Goal: Task Accomplishment & Management: Complete application form

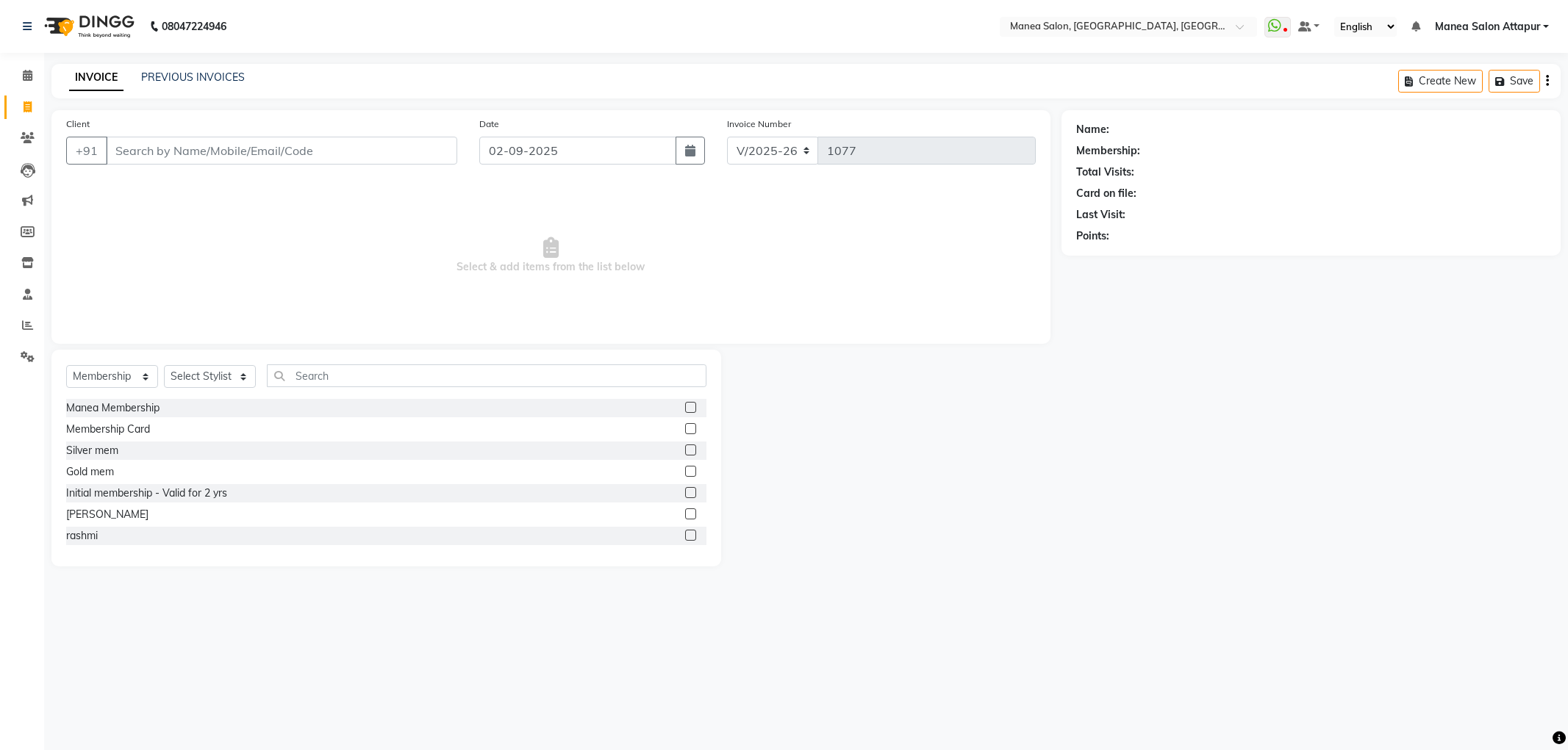
select select "6587"
click at [94, 375] on select "Select Service Product Membership Package Voucher Prepaid Gift Card" at bounding box center [111, 377] width 92 height 23
click at [66, 366] on select "Select Service Product Membership Package Voucher Prepaid Gift Card" at bounding box center [111, 377] width 92 height 23
click at [114, 375] on select "Select Service Product Membership Package Voucher Prepaid Gift Card" at bounding box center [111, 377] width 92 height 23
select select "service"
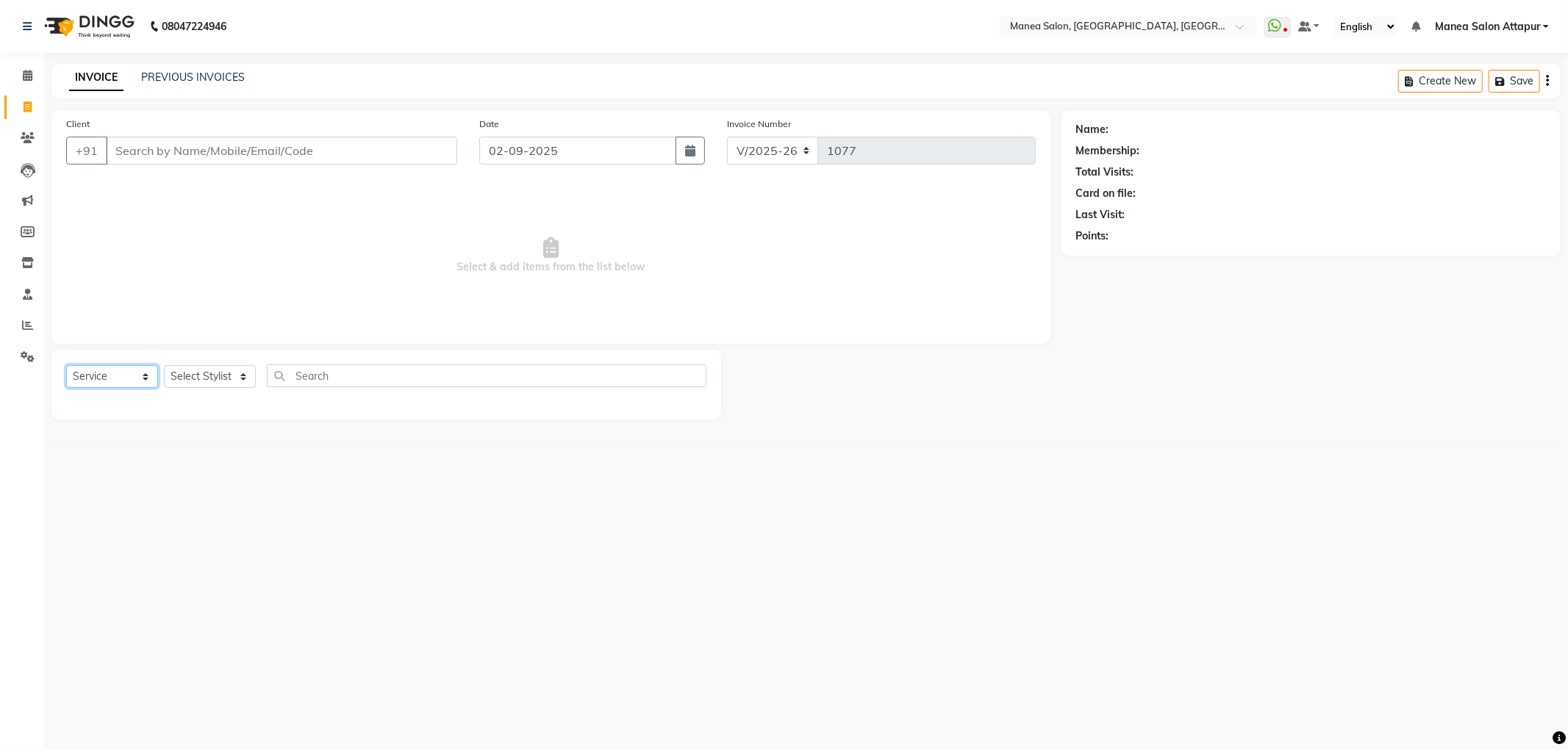
click at [66, 366] on select "Select Service Product Membership Package Voucher Prepaid Gift Card" at bounding box center [111, 377] width 92 height 23
click at [240, 382] on select "Select Stylist Aryan Ashok [PERSON_NAME] [PERSON_NAME] [PERSON_NAME] [PERSON_NA…" at bounding box center [210, 377] width 92 height 23
select select "51269"
click at [164, 366] on select "Select Stylist Aryan Ashok [PERSON_NAME] [PERSON_NAME] [PERSON_NAME] [PERSON_NA…" at bounding box center [210, 377] width 92 height 23
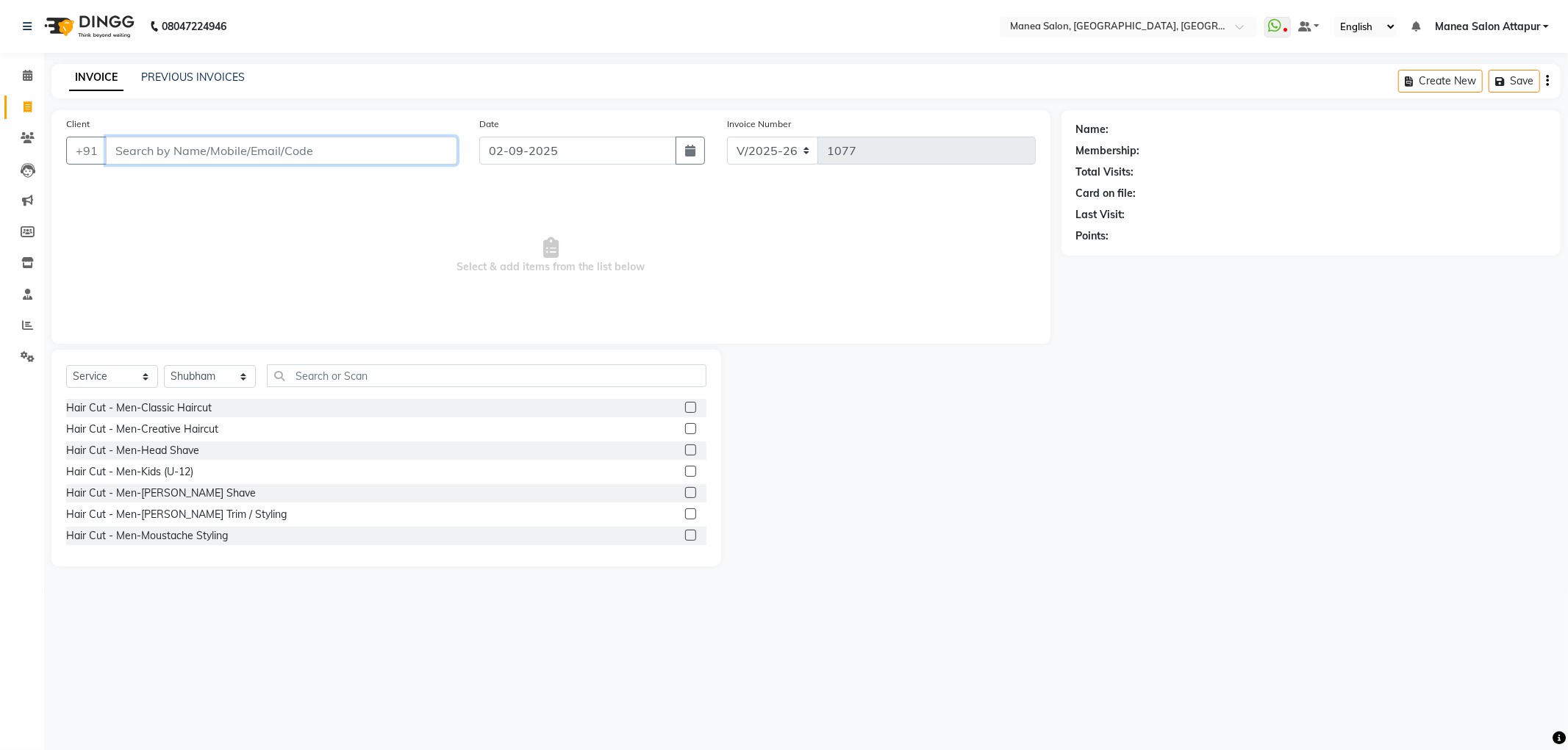
click at [234, 147] on input "Client" at bounding box center [282, 151] width 351 height 28
type input "m"
drag, startPoint x: 113, startPoint y: 373, endPoint x: 113, endPoint y: 386, distance: 13.0
click at [113, 375] on select "Select Service Product Membership Package Voucher Prepaid Gift Card" at bounding box center [111, 377] width 92 height 23
click at [66, 366] on select "Select Service Product Membership Package Voucher Prepaid Gift Card" at bounding box center [111, 377] width 92 height 23
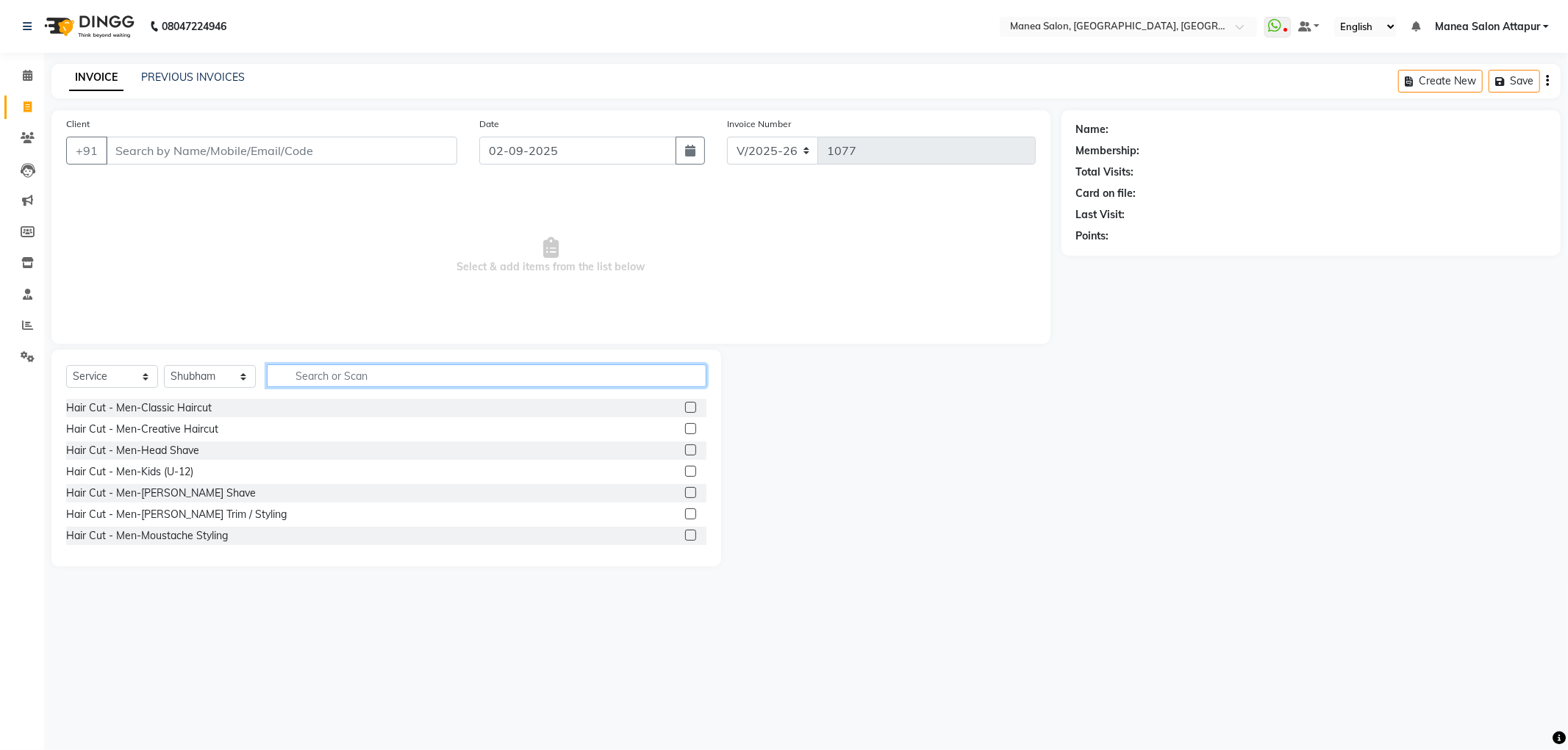
click at [299, 372] on input "text" at bounding box center [486, 376] width 440 height 23
type input "moi"
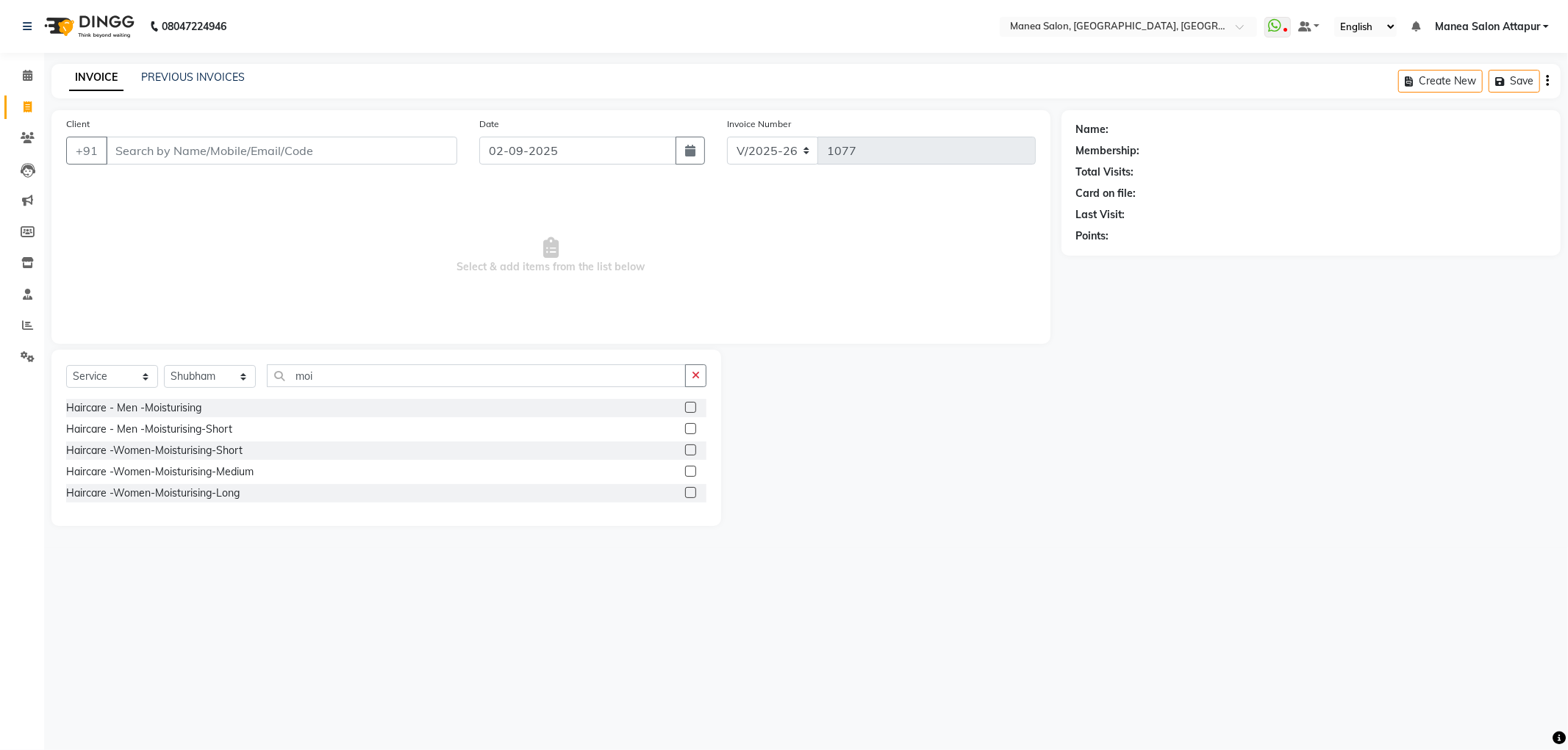
click at [685, 412] on label at bounding box center [690, 407] width 11 height 11
click at [685, 412] on input "checkbox" at bounding box center [690, 408] width 10 height 10
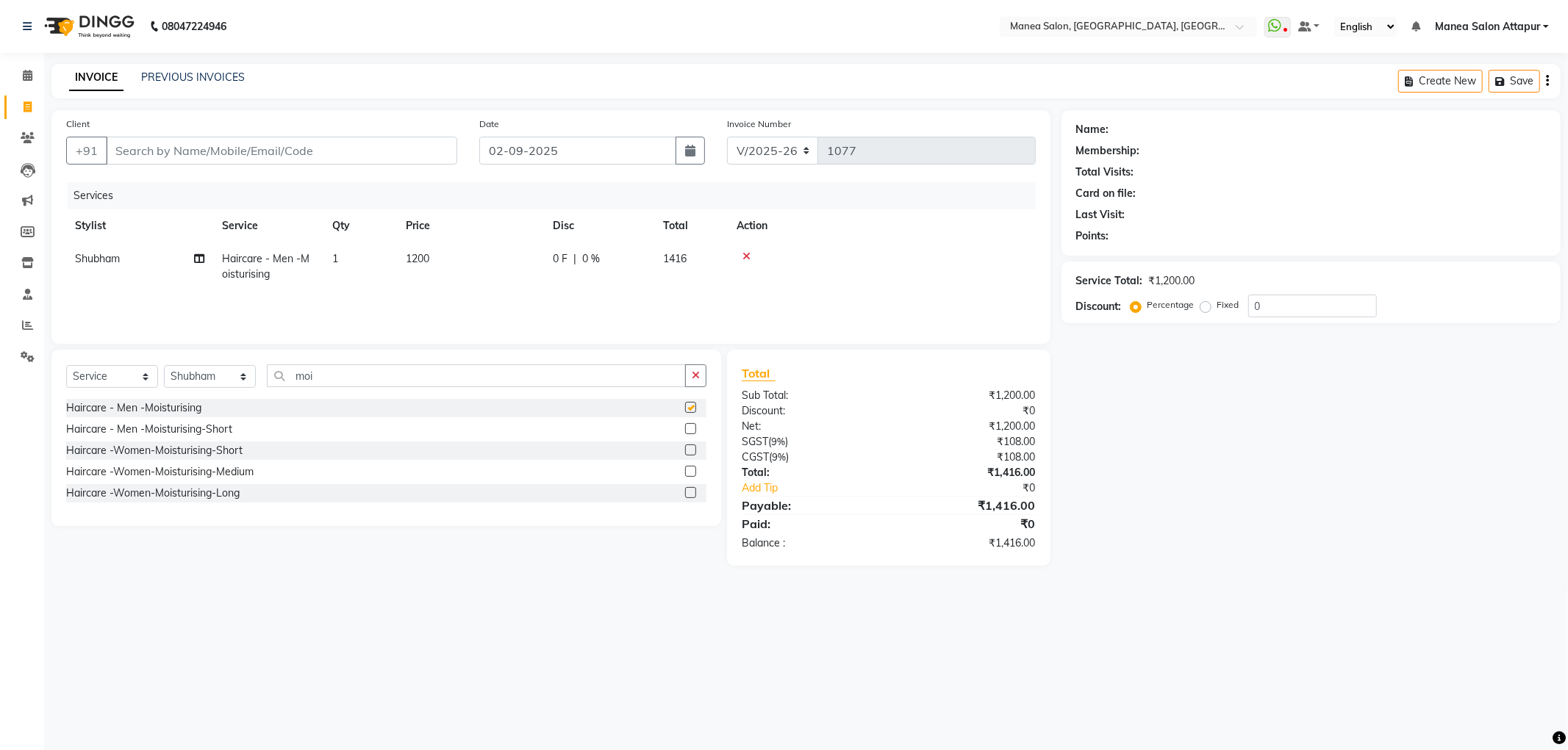
checkbox input "false"
drag, startPoint x: 267, startPoint y: 371, endPoint x: 254, endPoint y: 375, distance: 13.6
click at [254, 375] on div "Select Service Product Membership Package Voucher Prepaid Gift Card Select Styl…" at bounding box center [386, 382] width 641 height 35
click at [685, 429] on label at bounding box center [690, 428] width 11 height 11
click at [685, 429] on input "checkbox" at bounding box center [690, 429] width 10 height 10
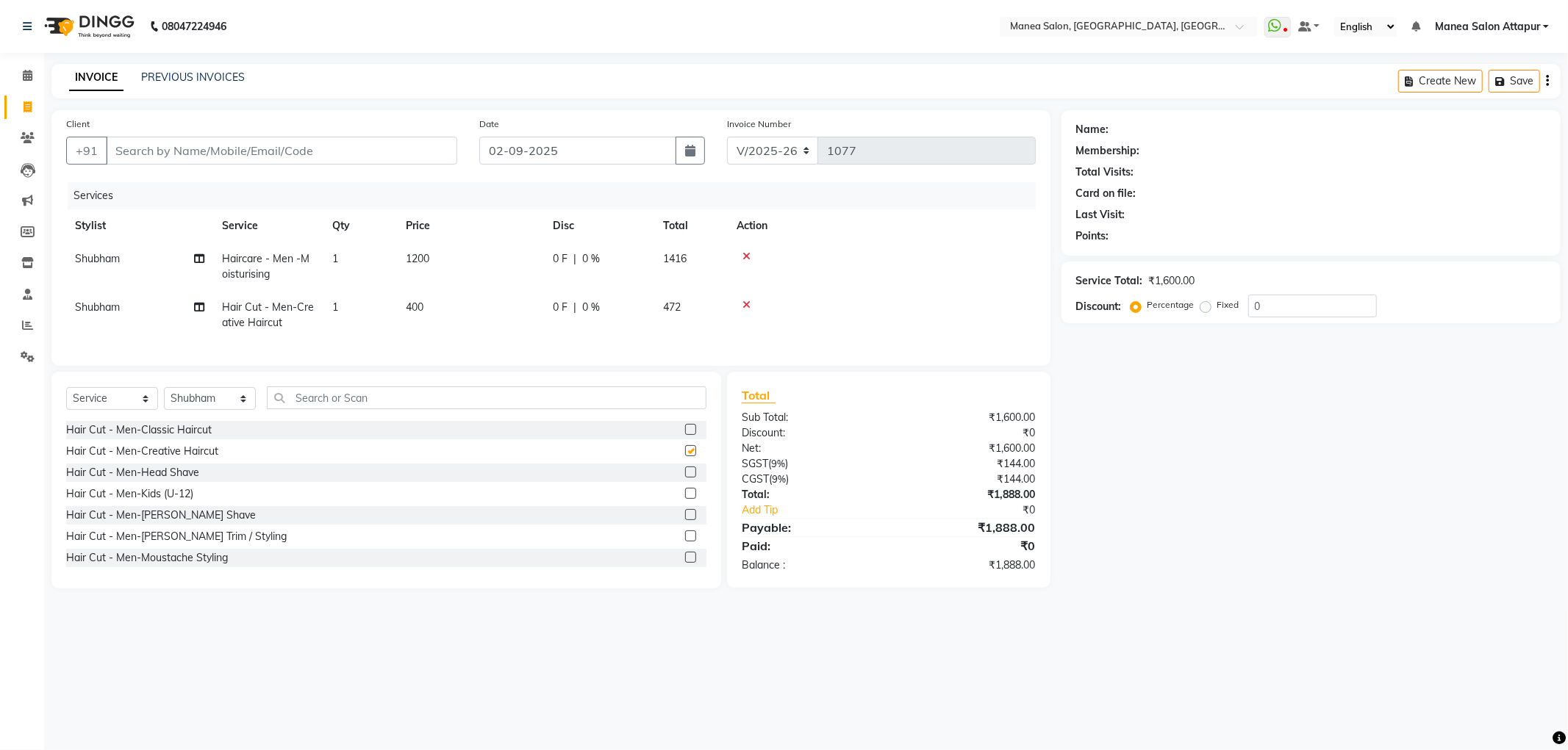
checkbox input "false"
click at [1311, 301] on input "0" at bounding box center [1313, 306] width 129 height 23
type input "030"
click at [276, 157] on input "Client" at bounding box center [282, 151] width 351 height 28
type input "7"
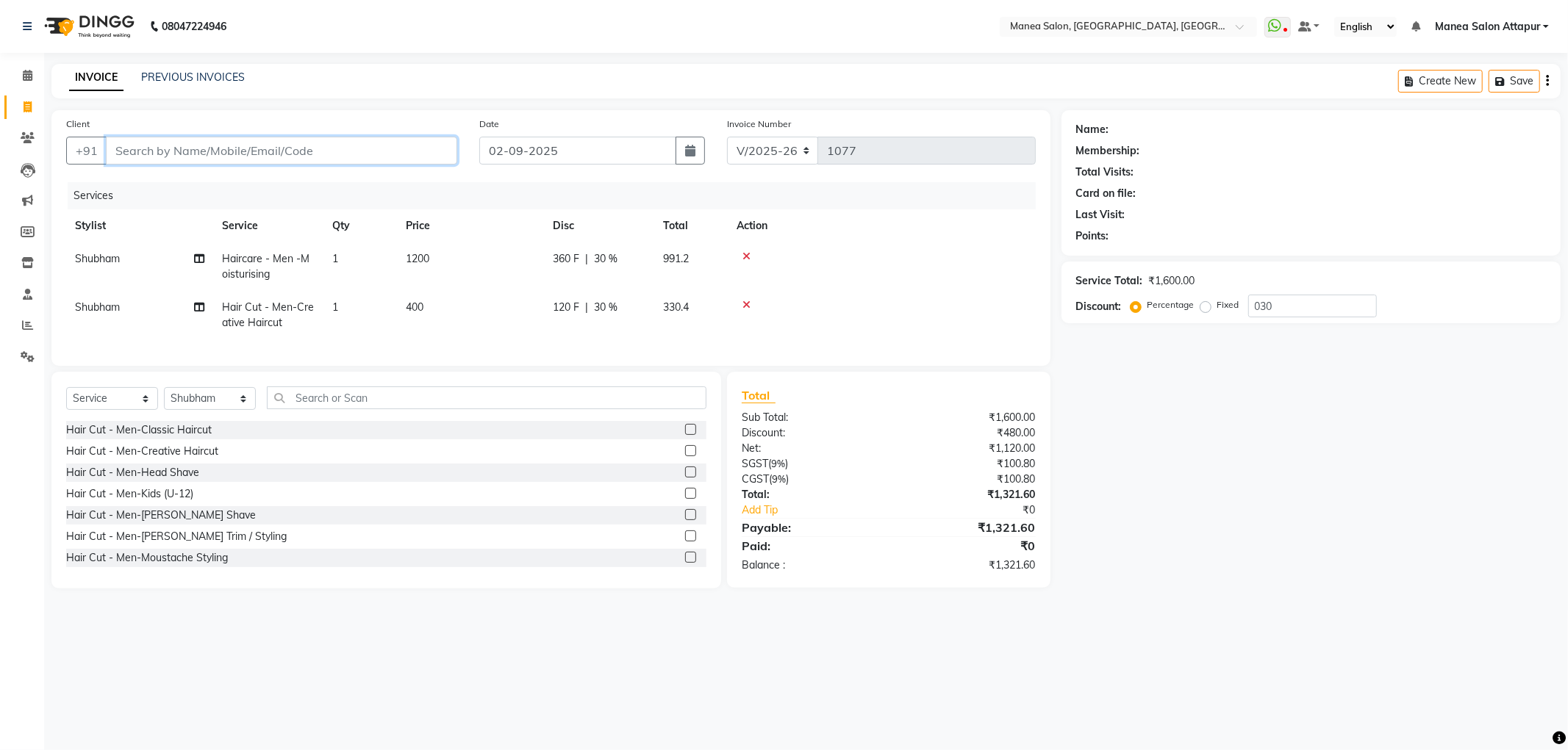
type input "0"
type input "7331125686"
click at [414, 145] on span "Add Client" at bounding box center [419, 150] width 58 height 14
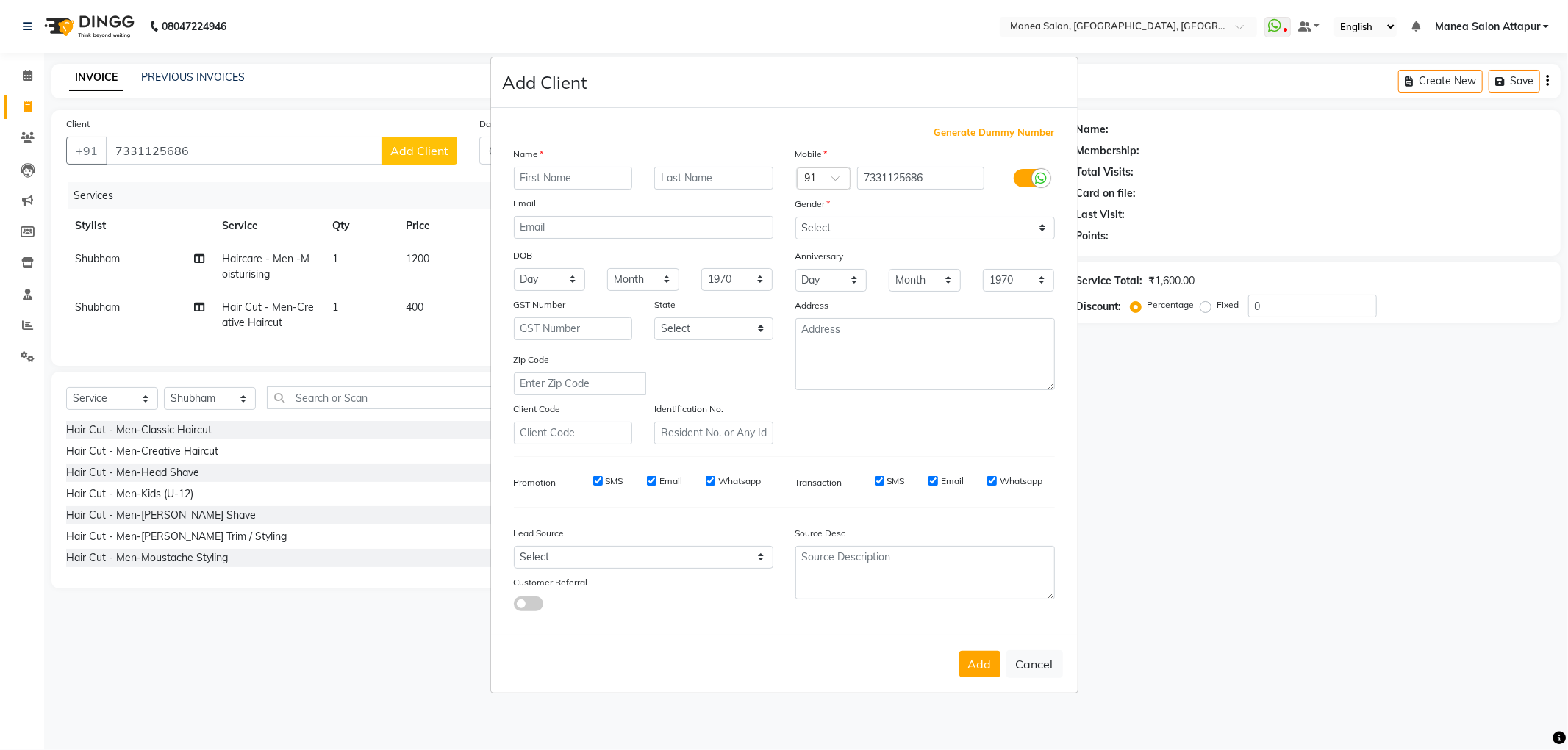
click at [539, 179] on input "text" at bounding box center [573, 178] width 119 height 23
click at [534, 178] on input "[PERSON_NAME]" at bounding box center [573, 178] width 119 height 23
type input "Avinash"
drag, startPoint x: 967, startPoint y: 224, endPoint x: 965, endPoint y: 238, distance: 14.1
click at [967, 224] on select "Select [DEMOGRAPHIC_DATA] [DEMOGRAPHIC_DATA] Other Prefer Not To Say" at bounding box center [925, 228] width 260 height 23
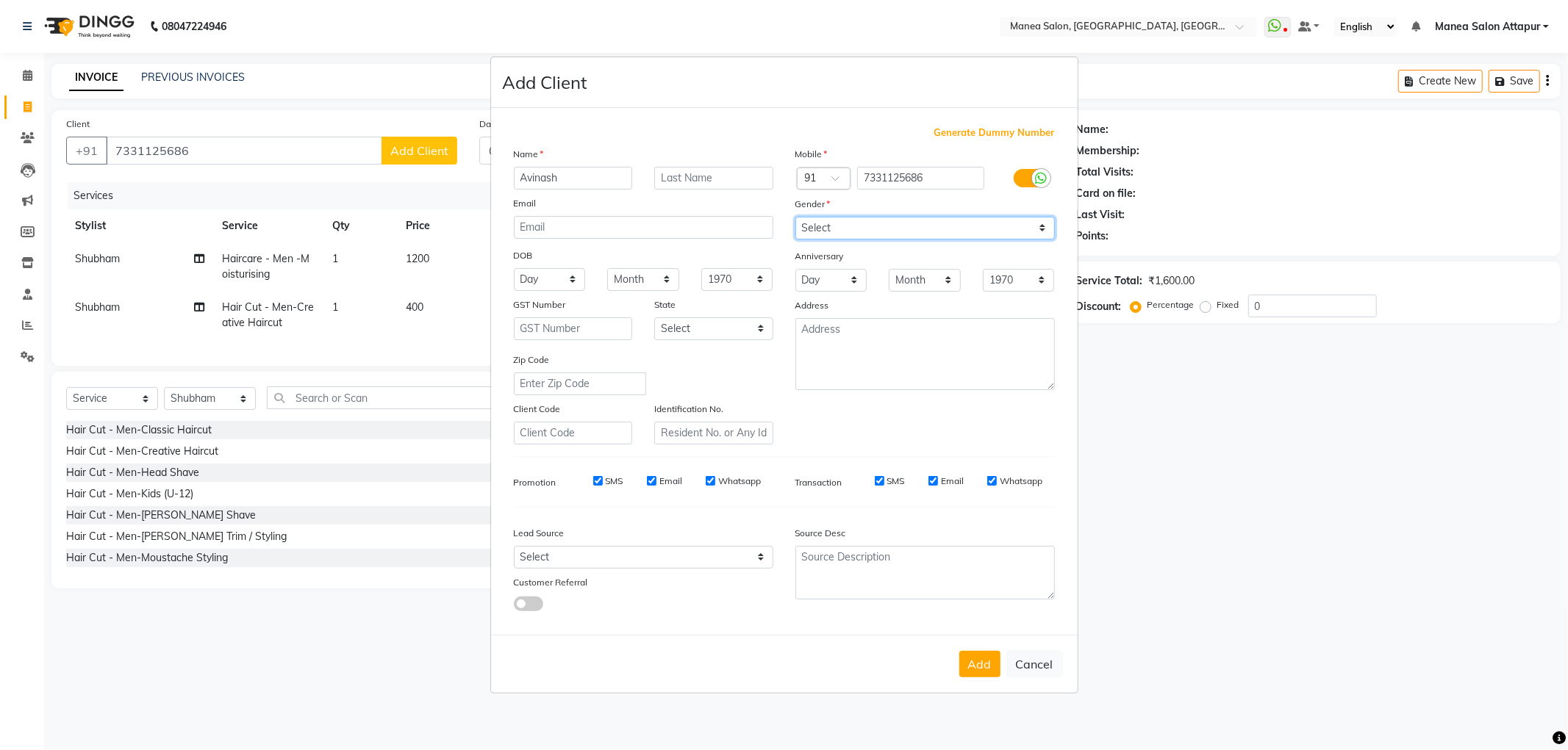
select select "[DEMOGRAPHIC_DATA]"
click at [796, 216] on select "Select [DEMOGRAPHIC_DATA] [DEMOGRAPHIC_DATA] Other Prefer Not To Say" at bounding box center [925, 228] width 260 height 23
click at [990, 664] on button "Add" at bounding box center [980, 664] width 41 height 26
select select
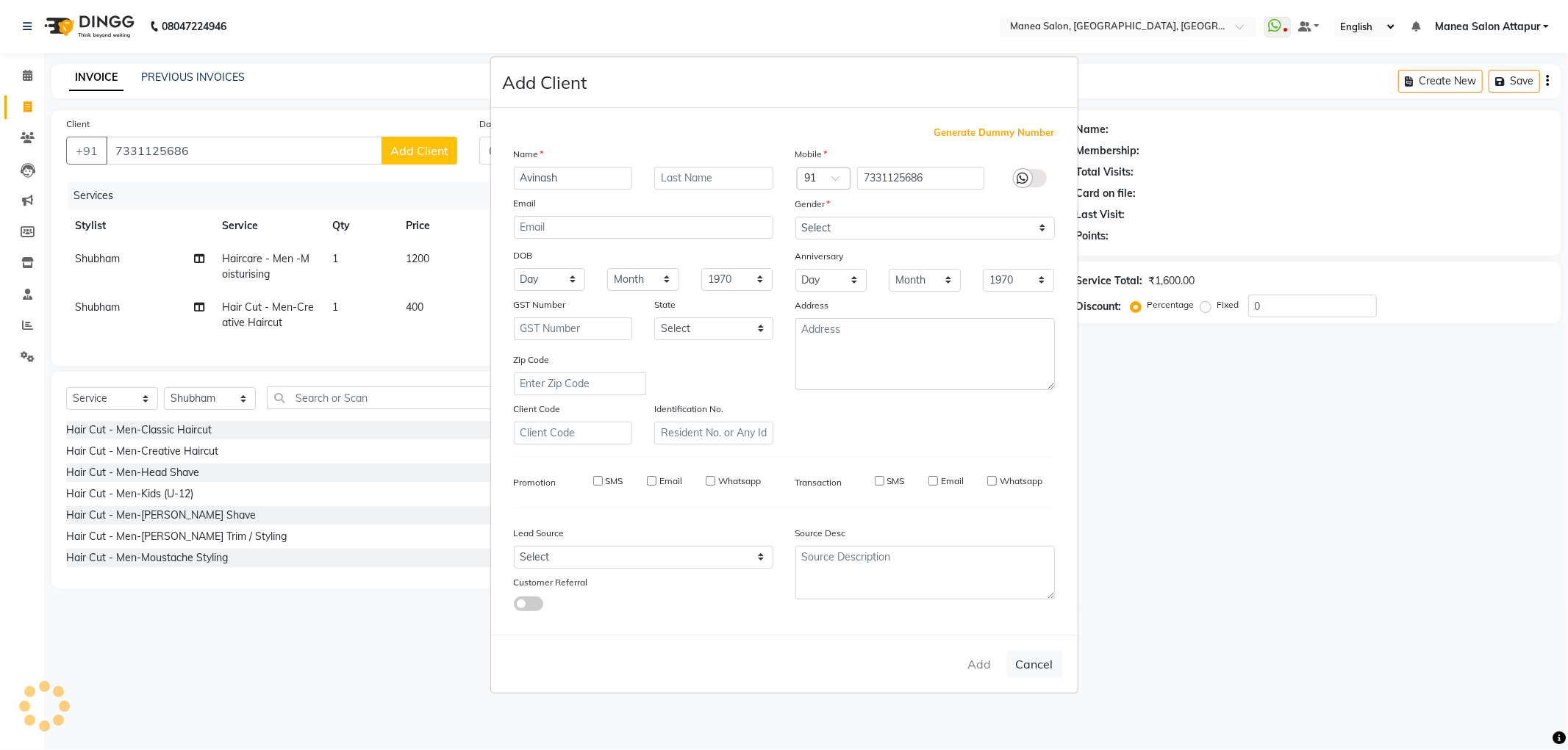
select select
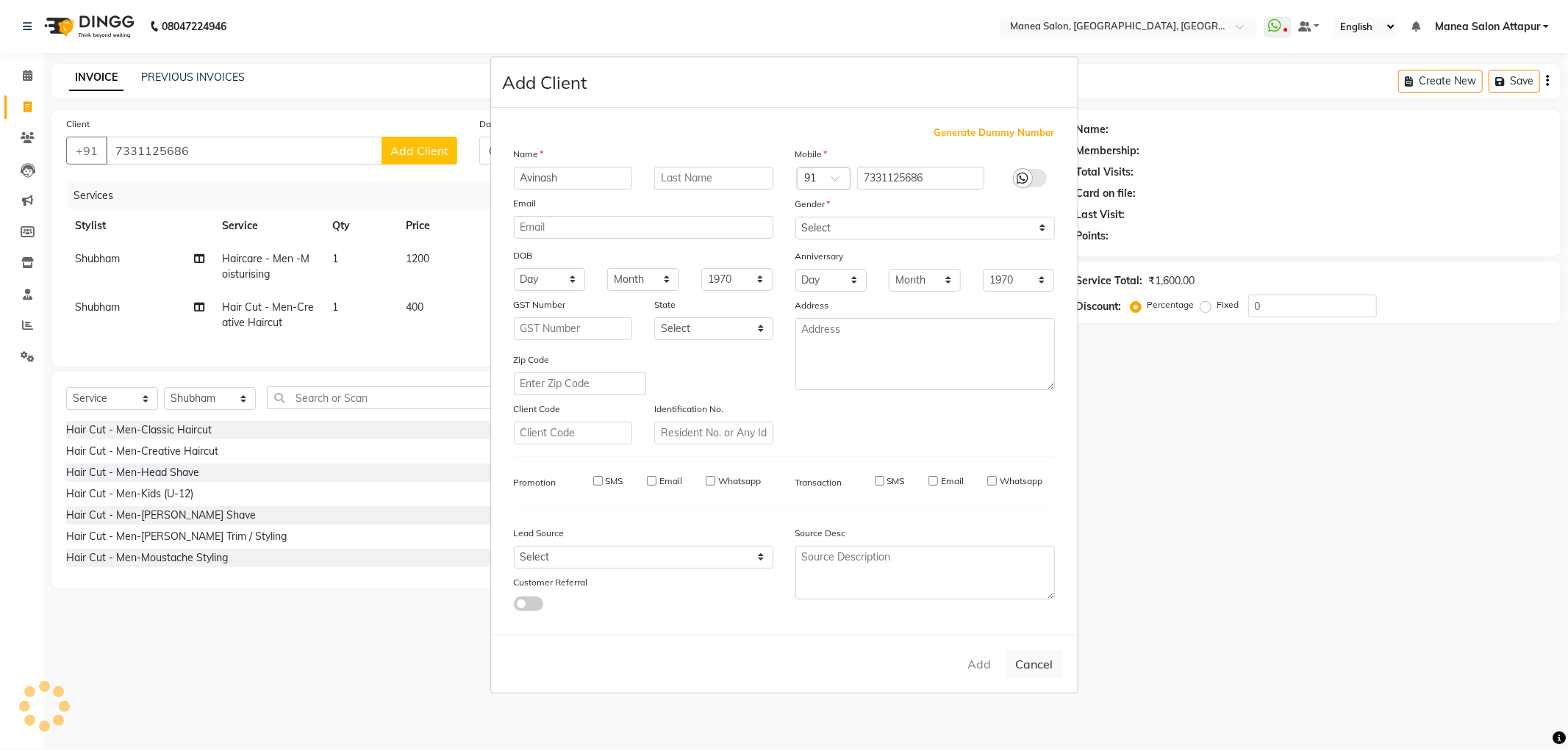
checkbox input "false"
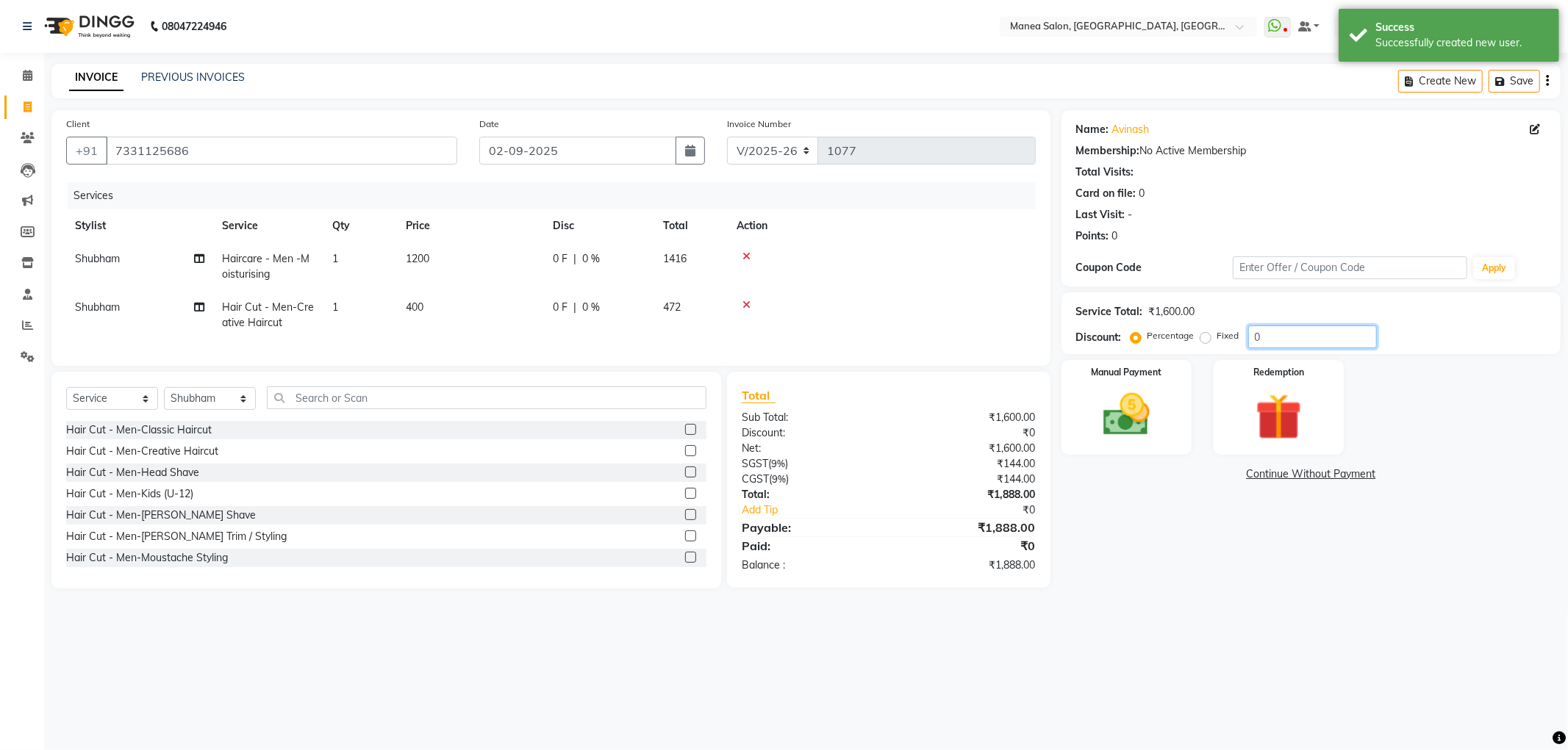
click at [1261, 336] on input "0" at bounding box center [1313, 337] width 129 height 23
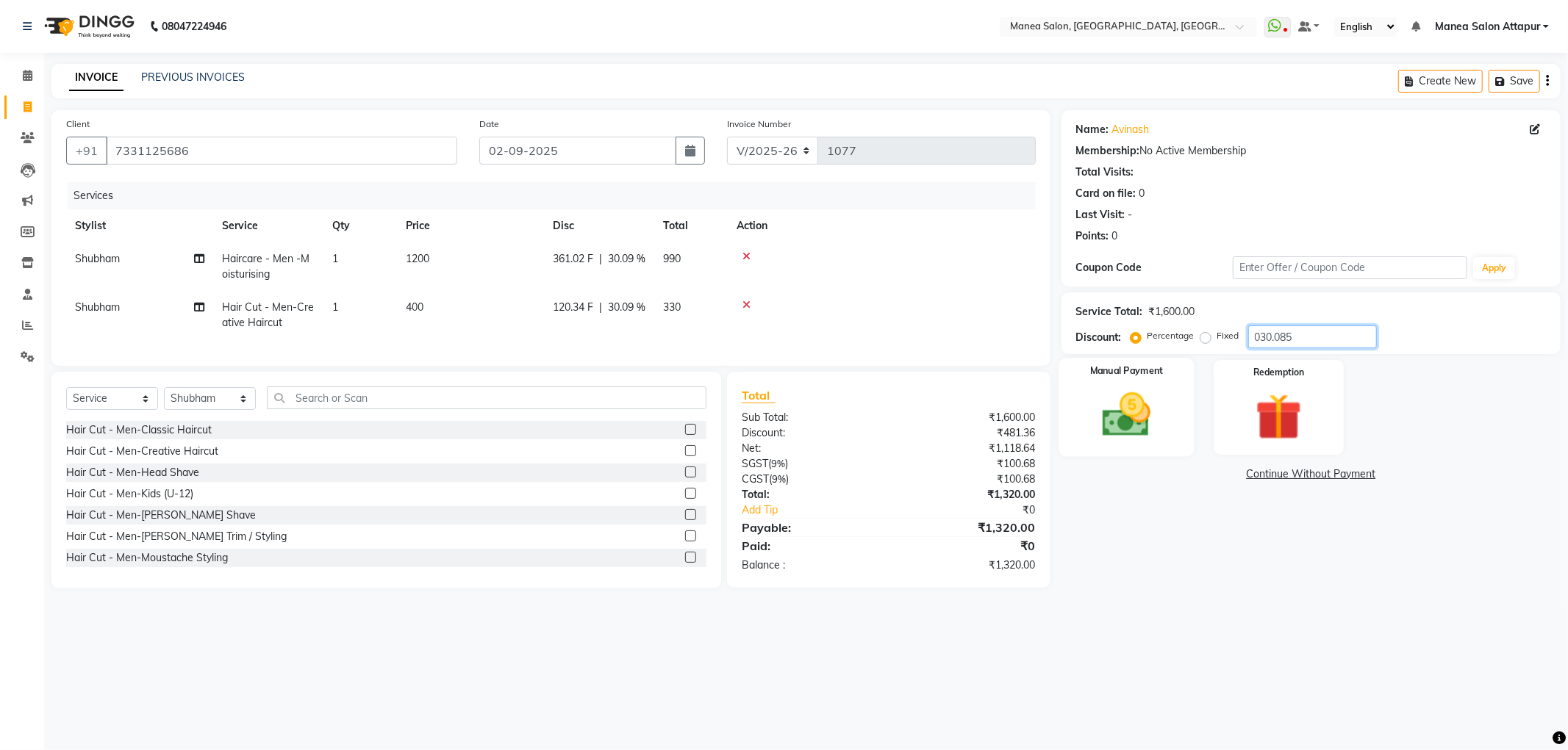
type input "030.085"
click at [1108, 426] on img at bounding box center [1127, 415] width 79 height 56
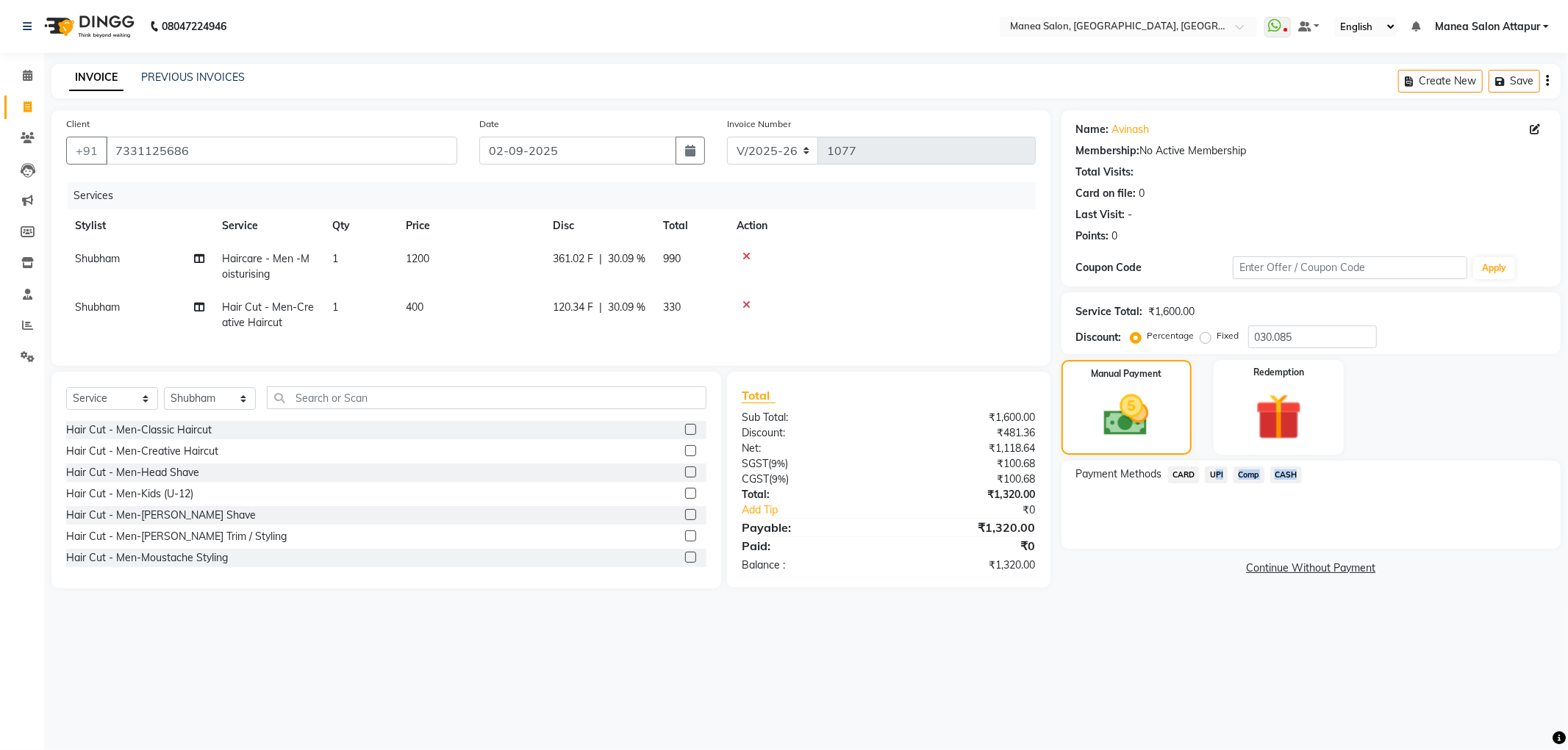
drag, startPoint x: 1290, startPoint y: 481, endPoint x: 1215, endPoint y: 474, distance: 75.3
click at [1214, 475] on div "Payment Methods CARD UPI Comp CASH" at bounding box center [1311, 477] width 469 height 20
click at [1215, 473] on span "UPI" at bounding box center [1216, 475] width 23 height 17
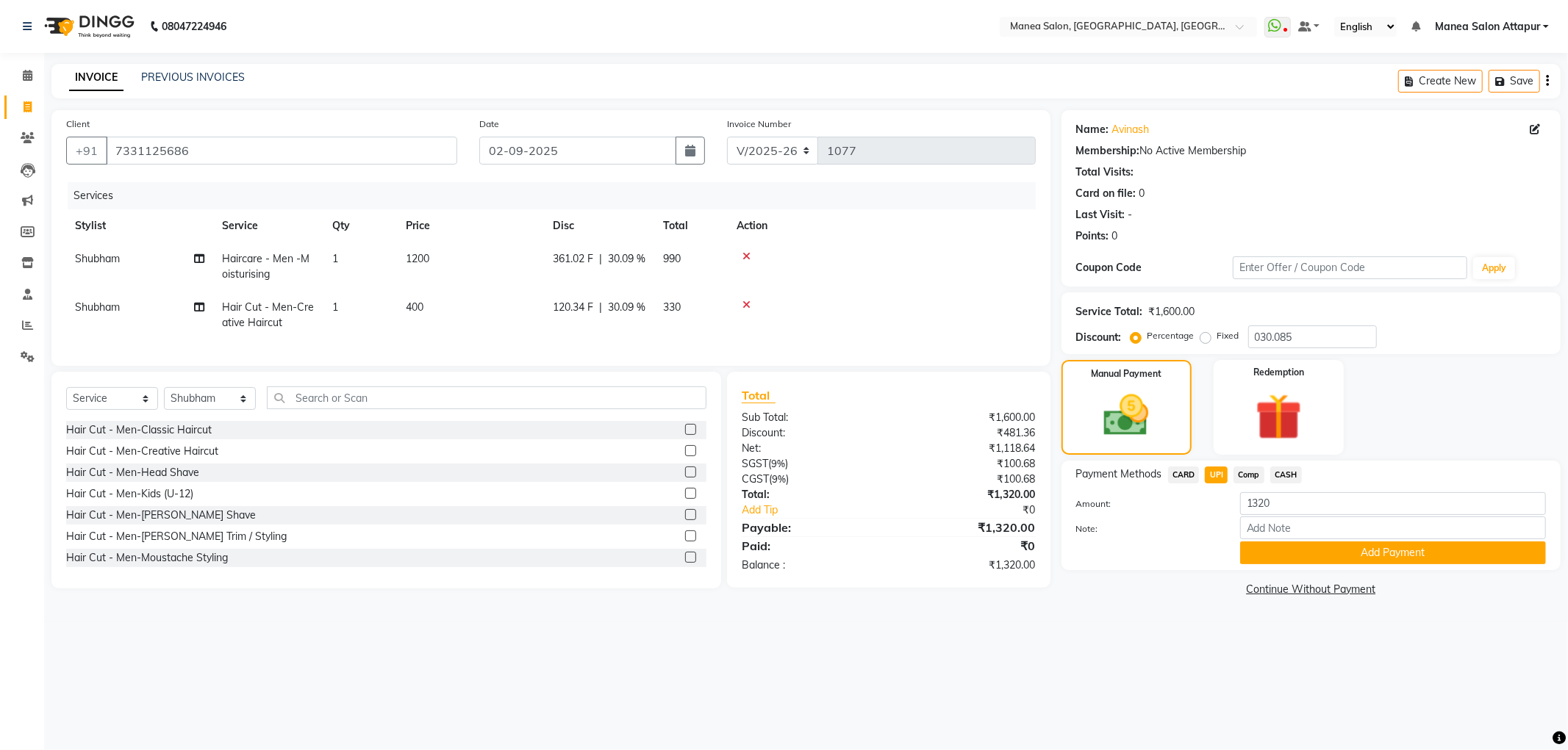
click at [1265, 540] on div "Note:" at bounding box center [1311, 529] width 492 height 25
click at [1289, 570] on div "Payment Methods CARD UPI Comp CASH Amount: 1320 Note: Add Payment" at bounding box center [1311, 515] width 499 height 110
click at [1283, 552] on button "Add Payment" at bounding box center [1393, 553] width 306 height 23
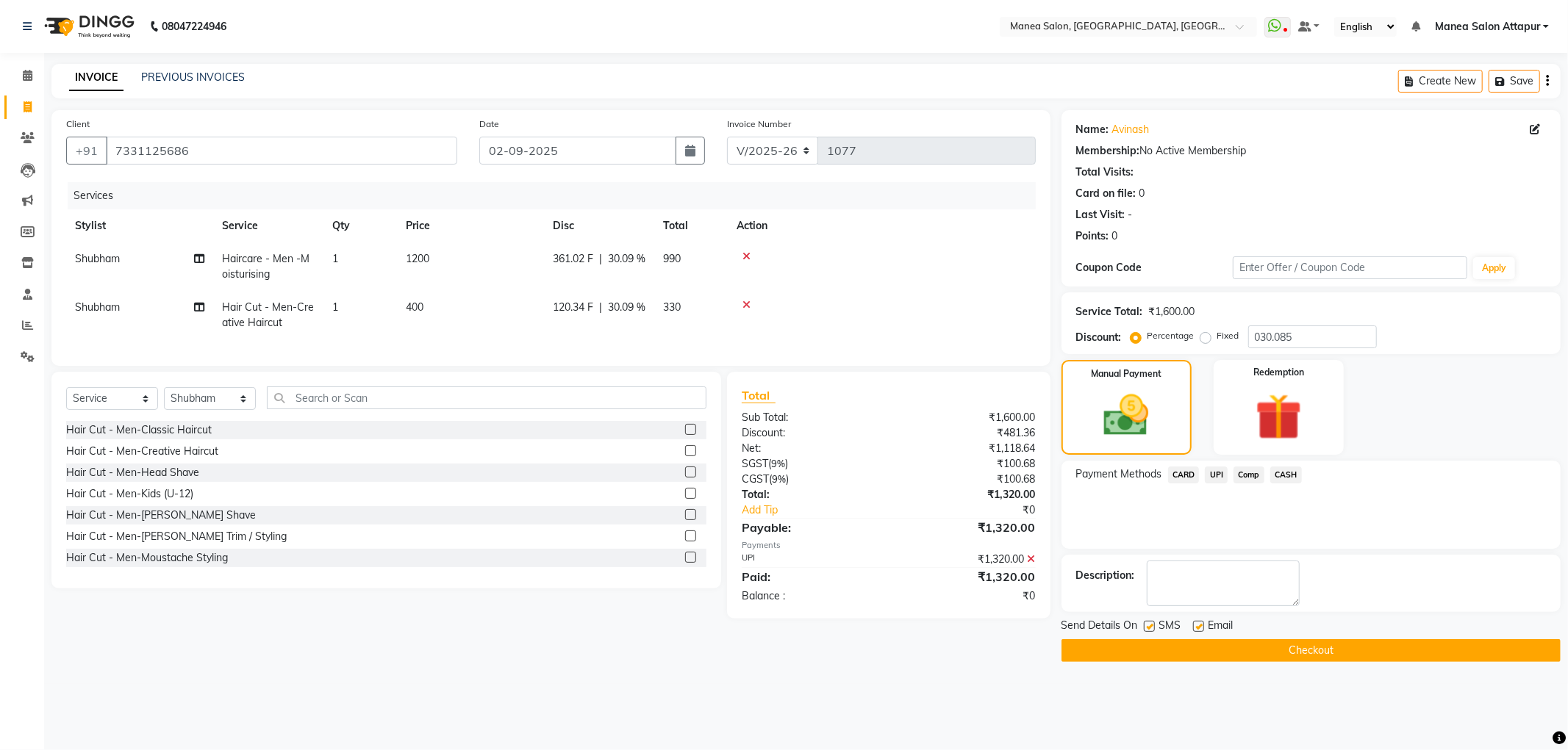
click at [1291, 657] on button "Checkout" at bounding box center [1311, 651] width 499 height 23
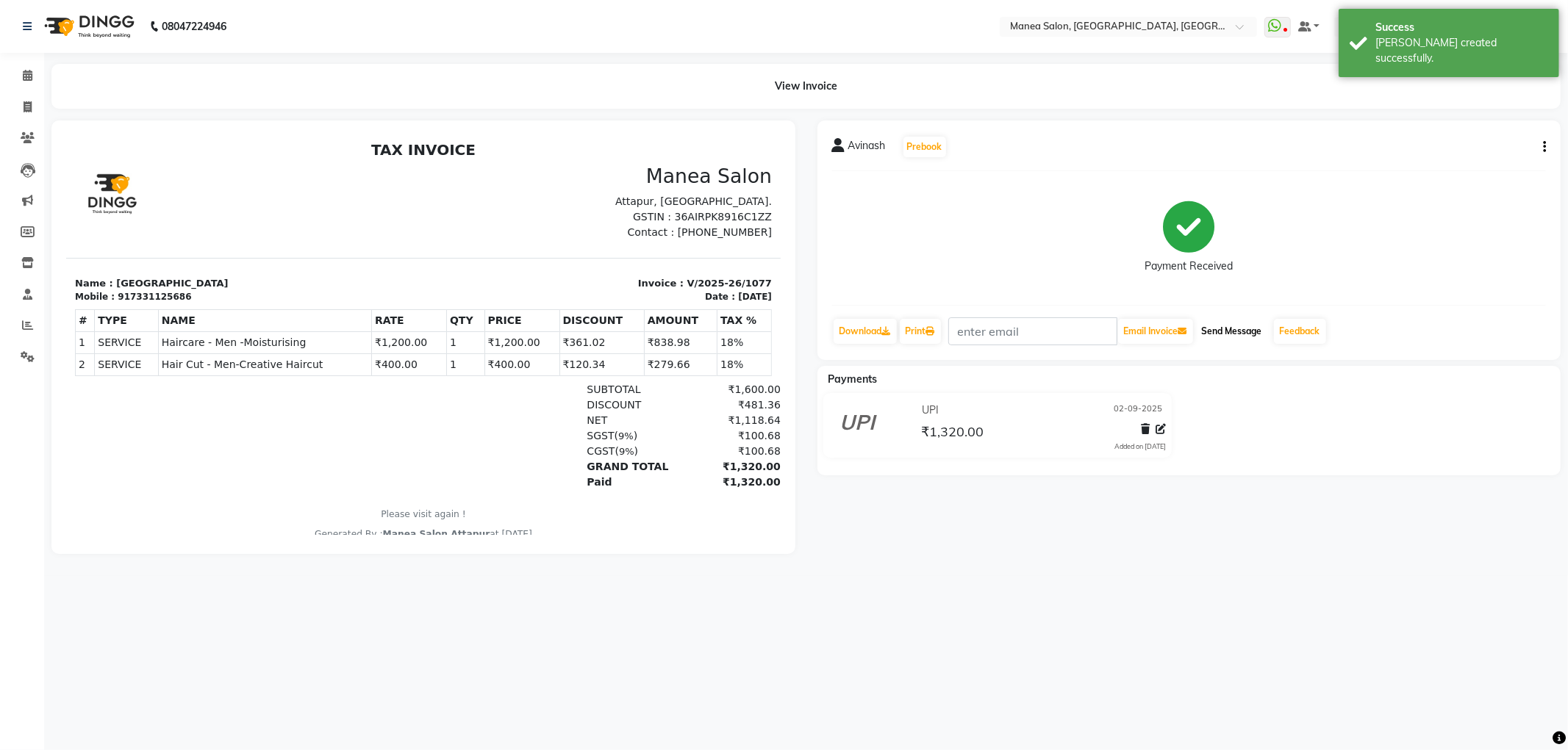
click at [1252, 336] on button "Send Message" at bounding box center [1232, 331] width 72 height 25
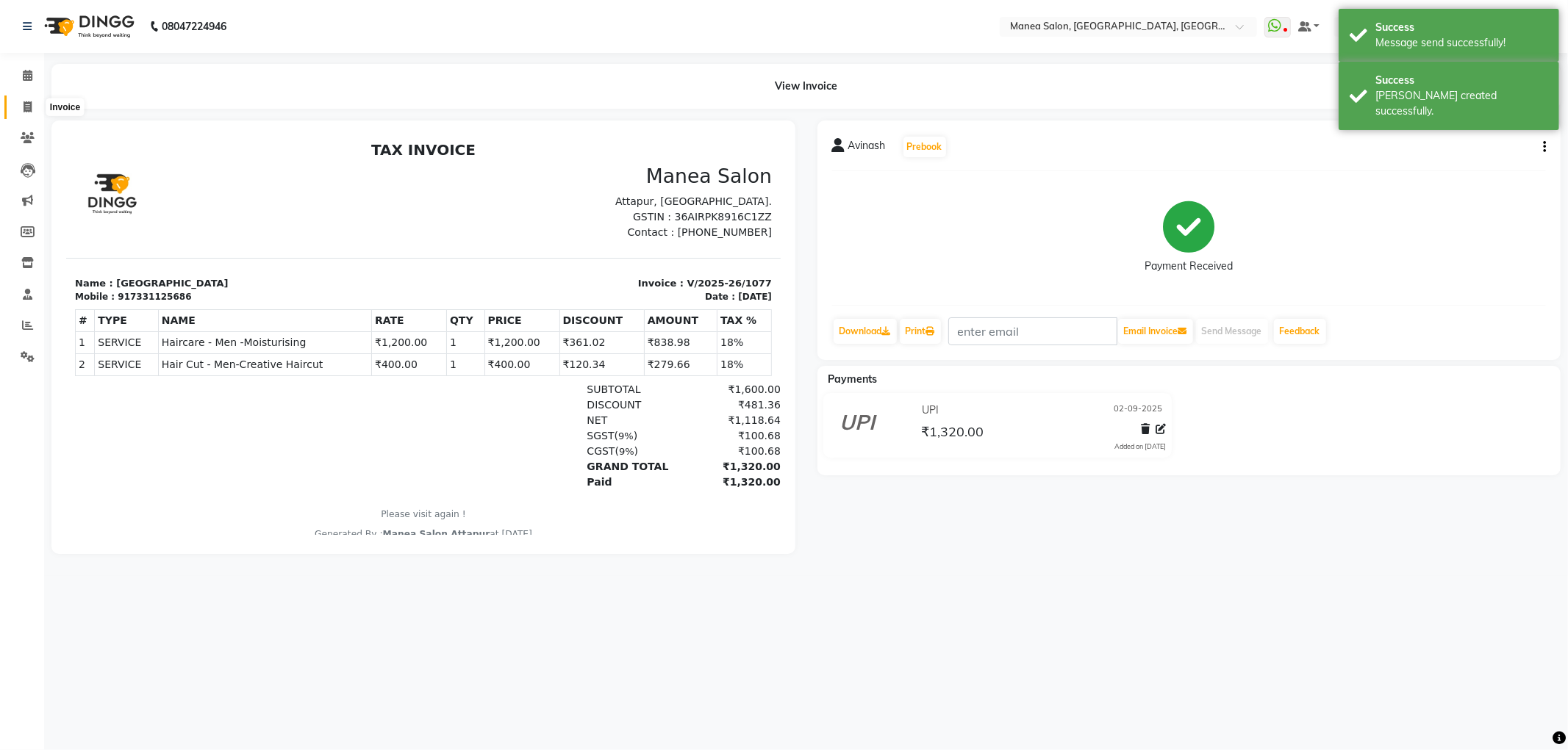
click at [31, 105] on icon at bounding box center [27, 107] width 8 height 11
select select "service"
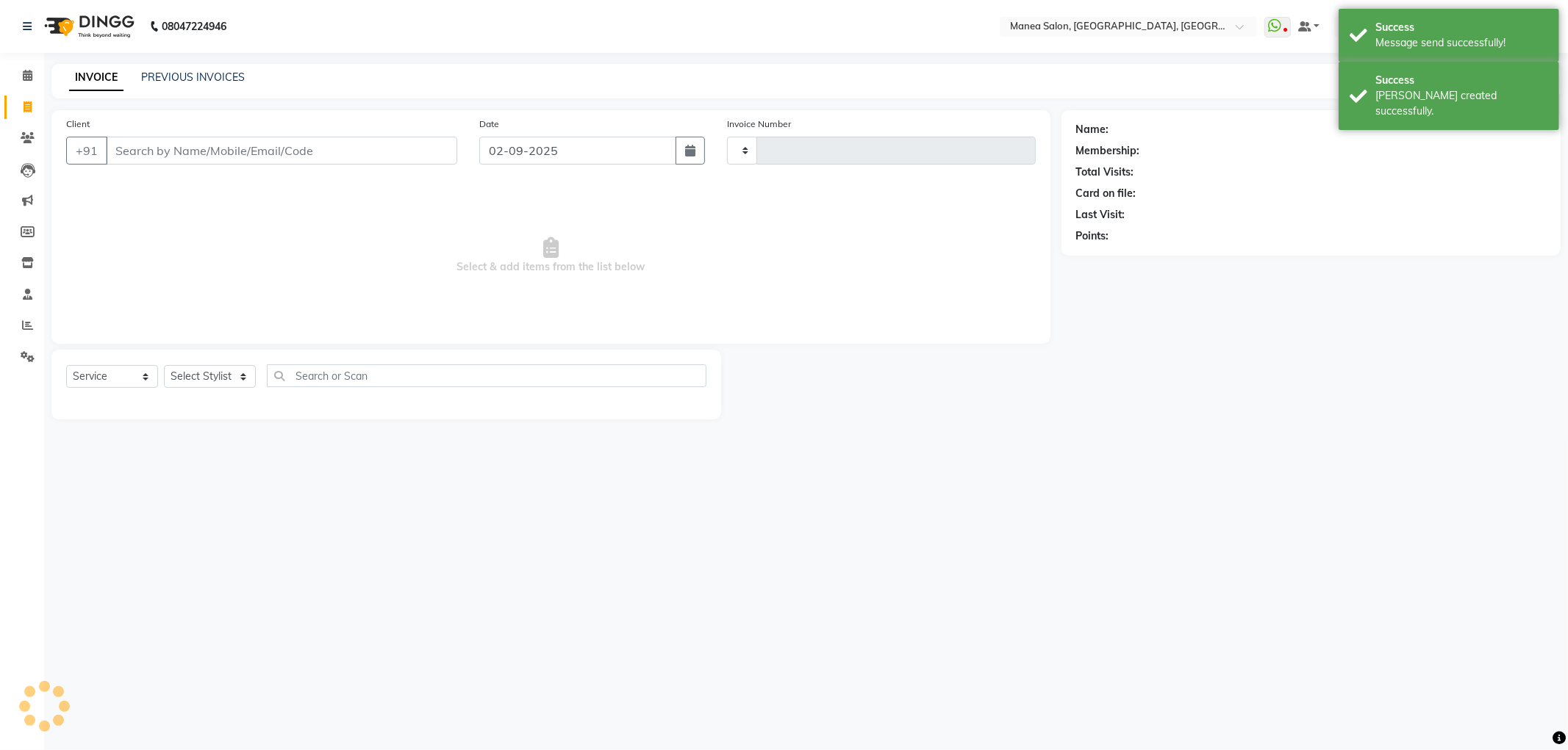
type input "1078"
select select "6587"
select select "membership"
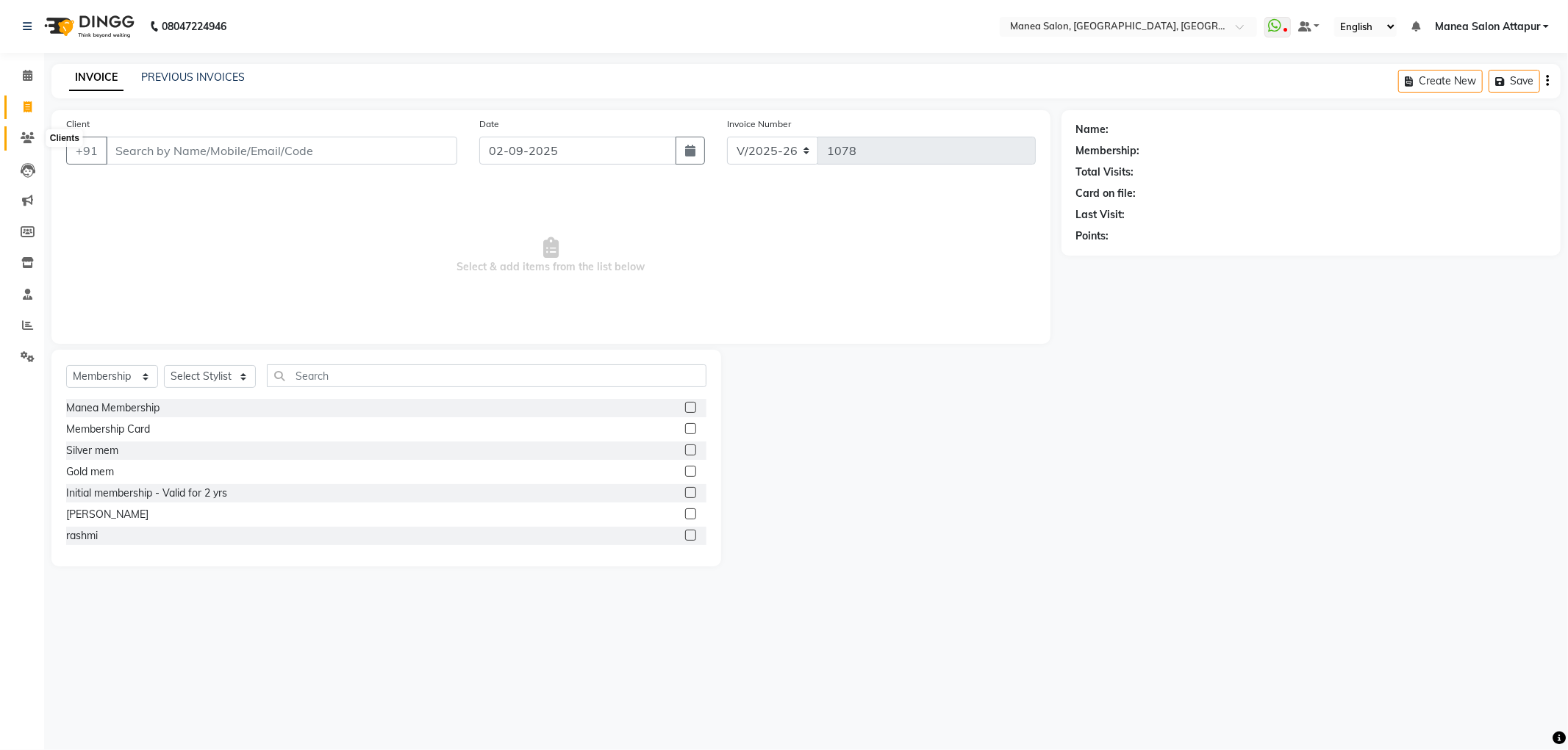
click at [26, 140] on icon at bounding box center [27, 138] width 14 height 11
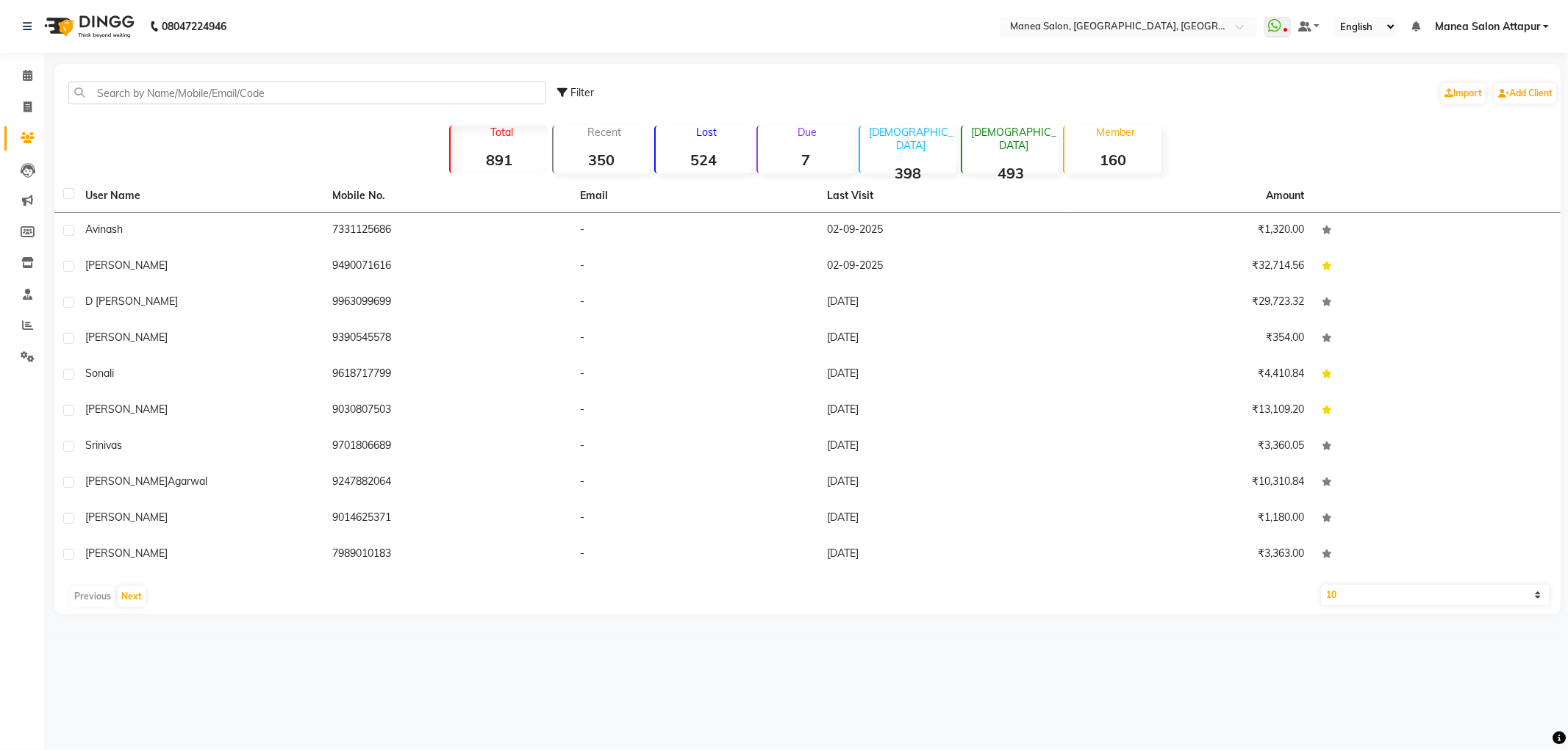
drag, startPoint x: 277, startPoint y: 53, endPoint x: 295, endPoint y: 70, distance: 24.8
click at [295, 70] on div "08047224946 Select Location × Manea Salon, [GEOGRAPHIC_DATA], [GEOGRAPHIC_DATA]…" at bounding box center [784, 375] width 1568 height 750
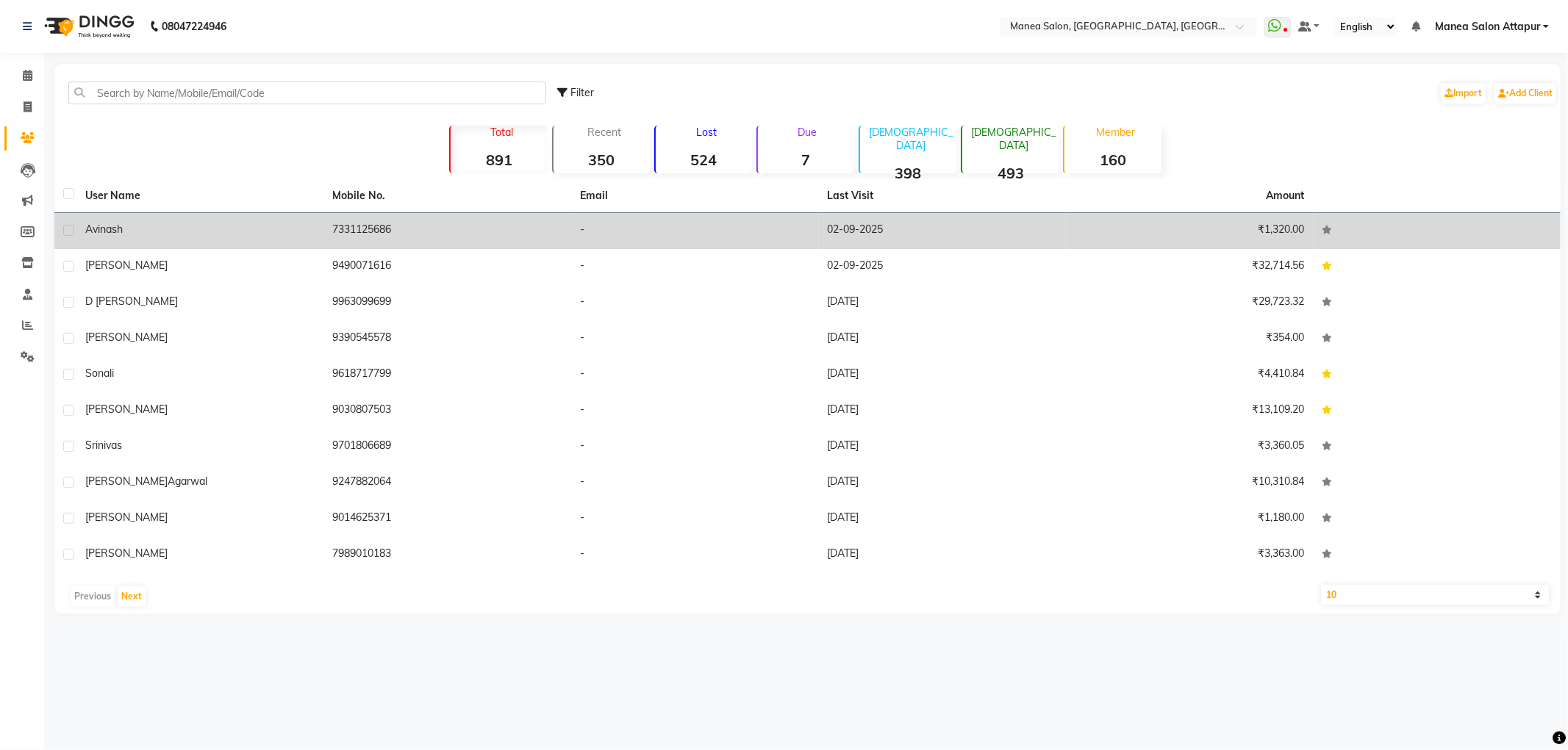
click at [400, 218] on td "7331125686" at bounding box center [447, 232] width 248 height 36
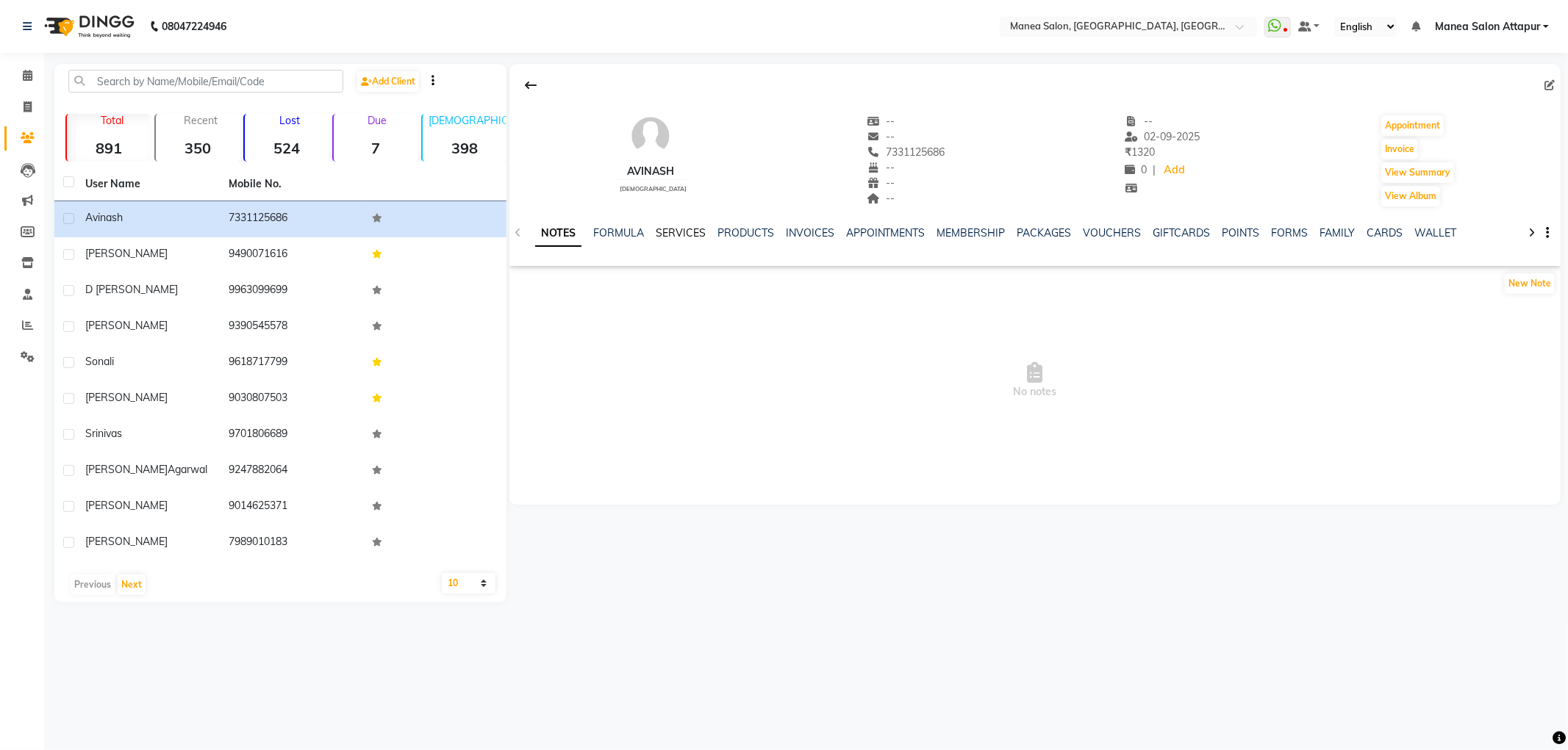
click at [684, 232] on link "SERVICES" at bounding box center [681, 232] width 50 height 13
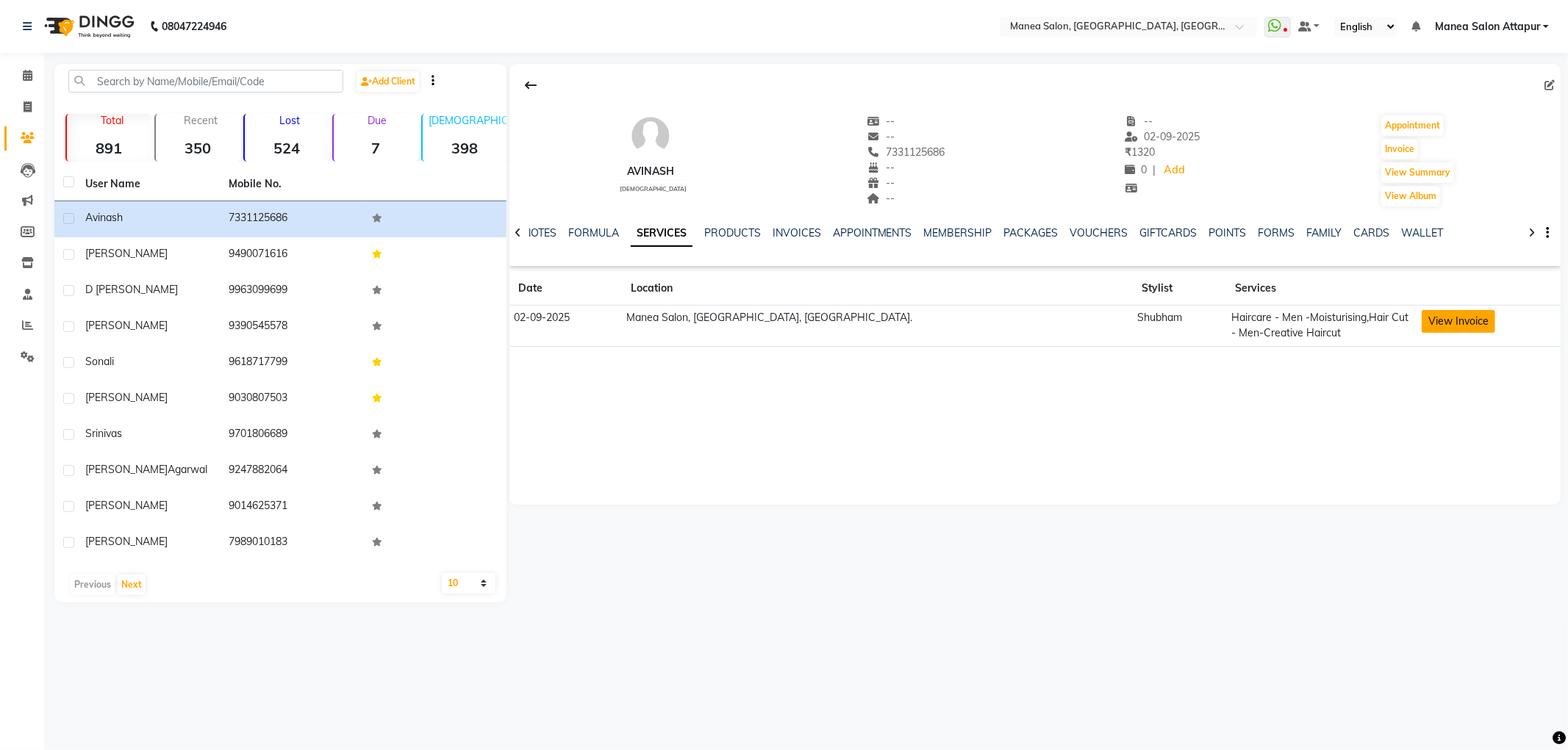
click at [1439, 321] on button "View Invoice" at bounding box center [1458, 322] width 73 height 23
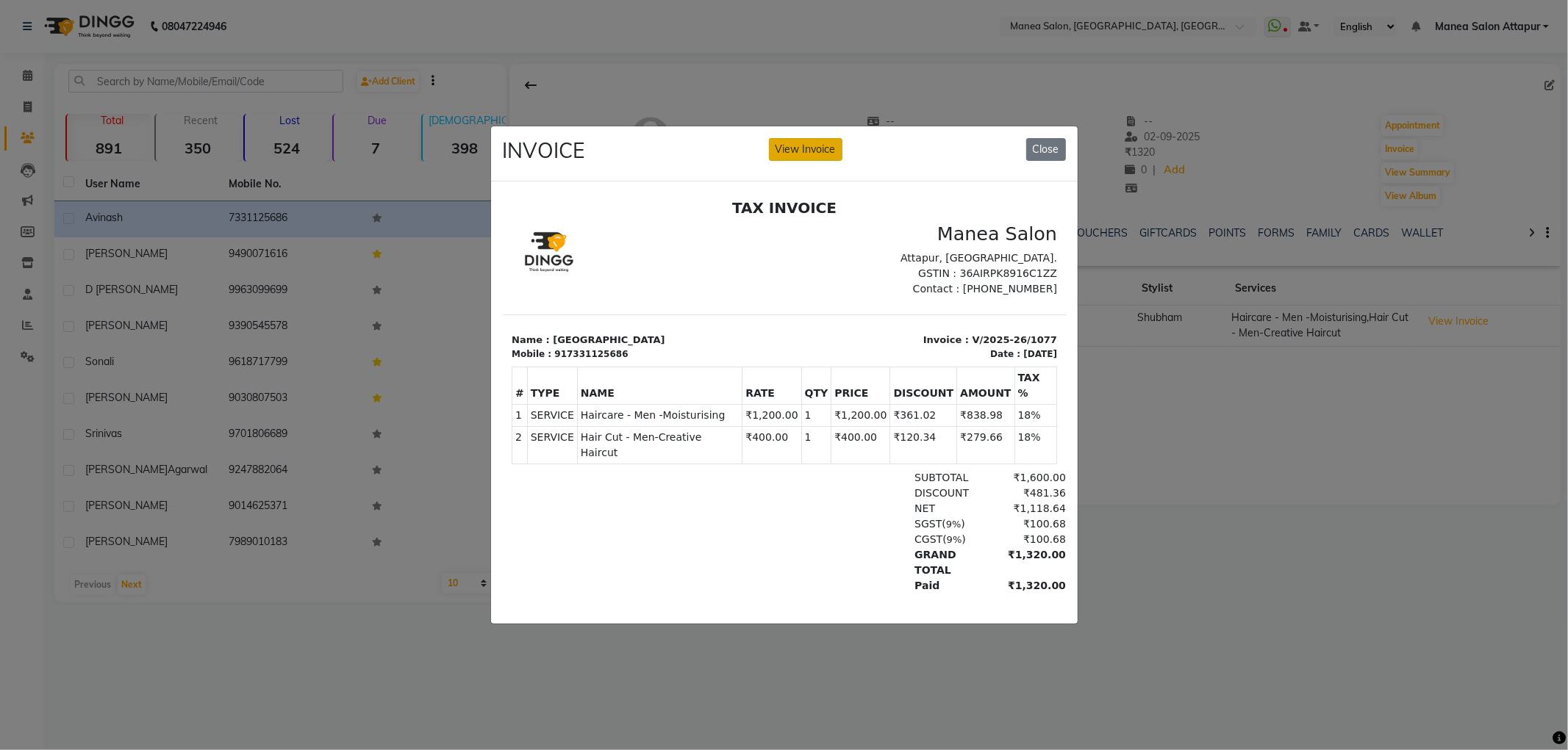
click at [824, 149] on button "View Invoice" at bounding box center [806, 150] width 73 height 23
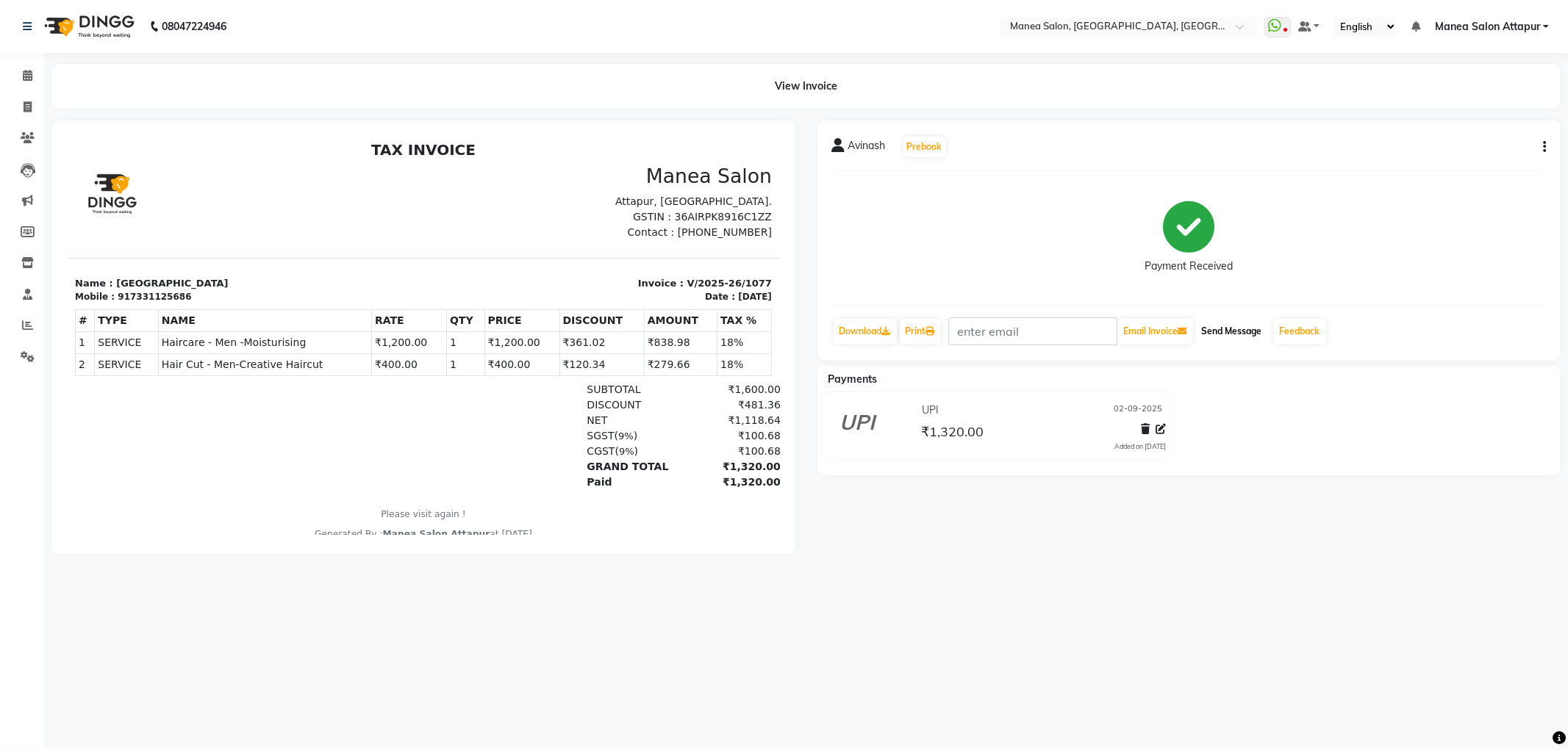
click at [1243, 328] on button "Send Message" at bounding box center [1232, 331] width 72 height 25
click at [886, 334] on icon at bounding box center [887, 331] width 9 height 9
